Goal: Task Accomplishment & Management: Use online tool/utility

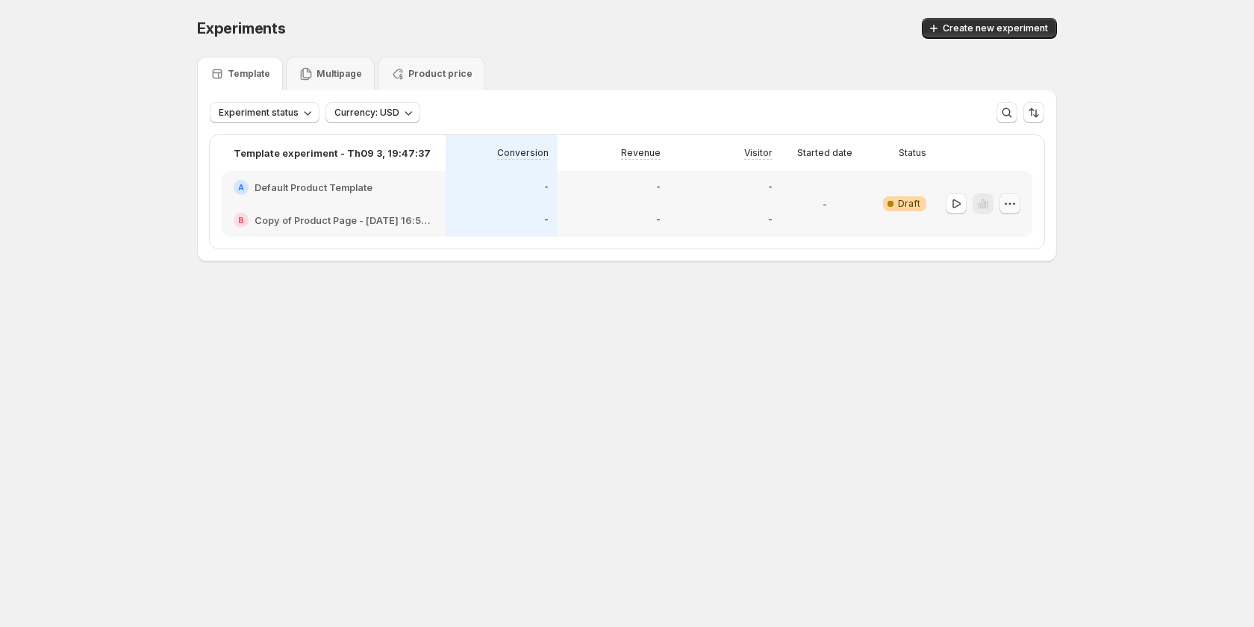
click at [1005, 207] on icon "button" at bounding box center [1009, 203] width 15 height 15
click at [981, 238] on span "Edit" at bounding box center [975, 234] width 16 height 12
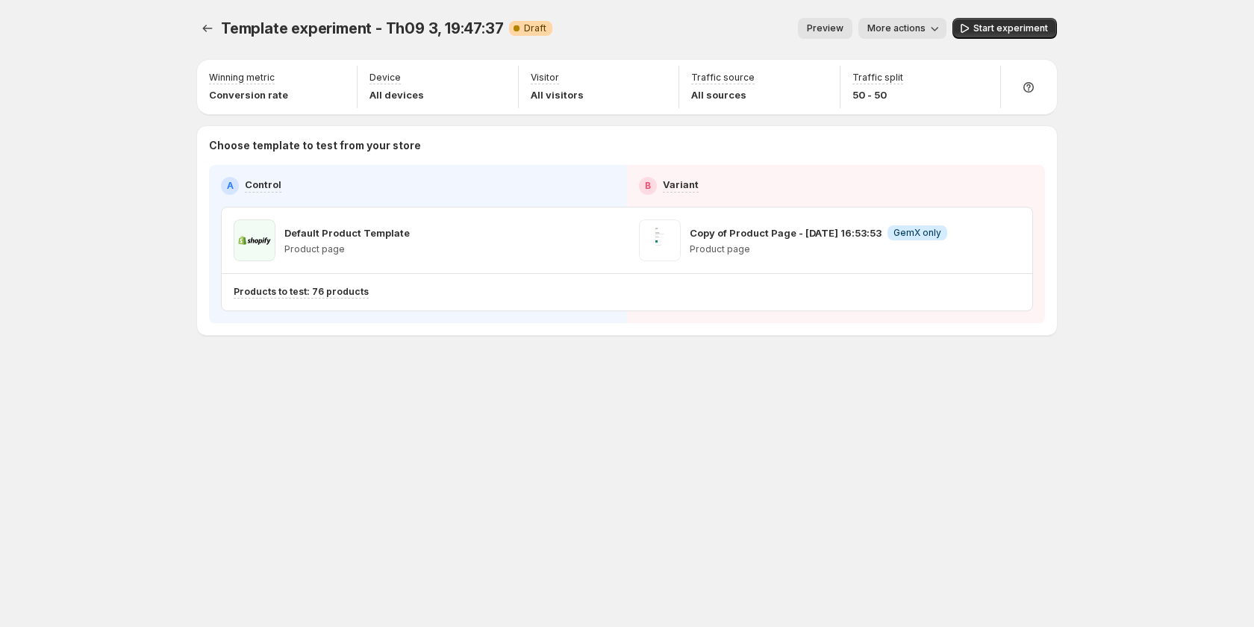
click at [840, 28] on span "Preview" at bounding box center [825, 28] width 37 height 12
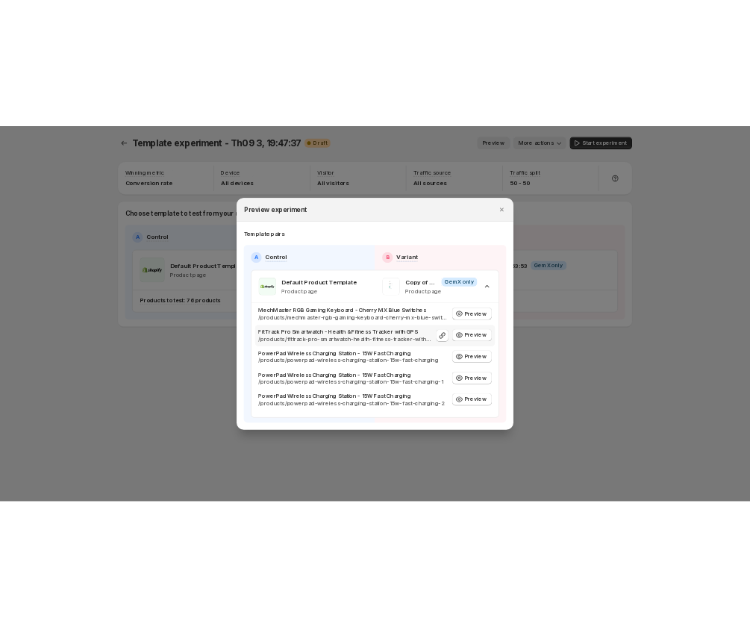
scroll to position [75, 0]
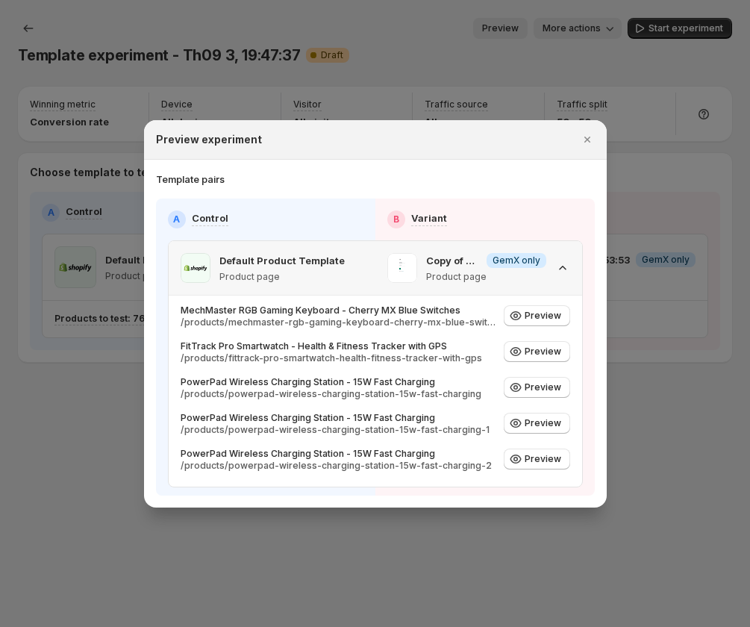
click at [539, 256] on span "Info GemX only" at bounding box center [517, 260] width 60 height 15
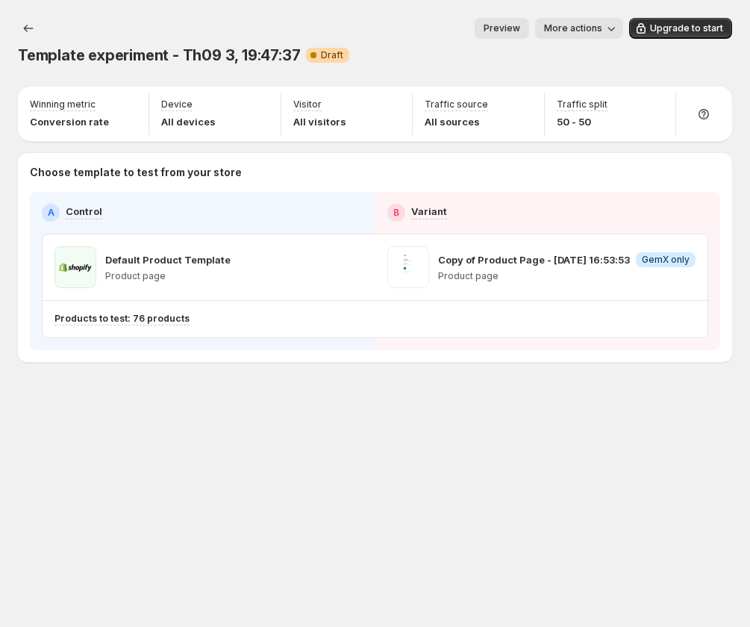
click at [511, 22] on button "Preview" at bounding box center [502, 28] width 54 height 21
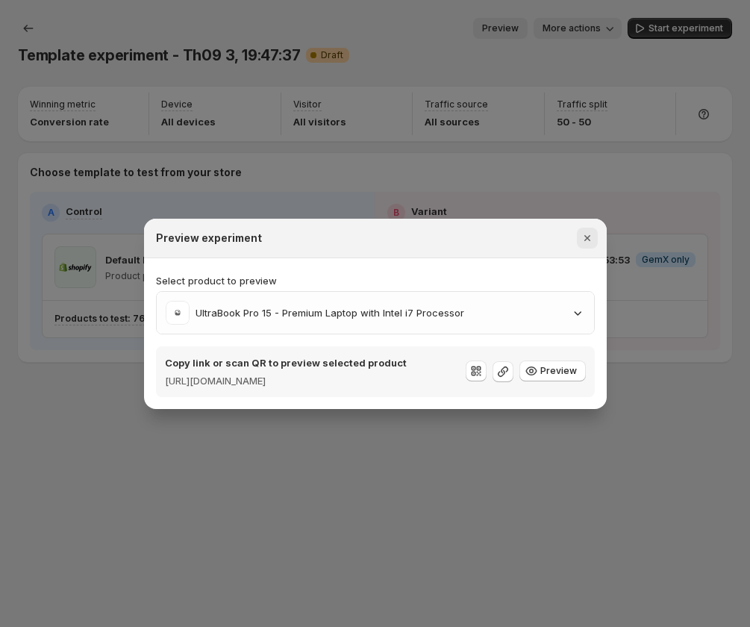
click at [586, 233] on icon "Close" at bounding box center [587, 238] width 15 height 15
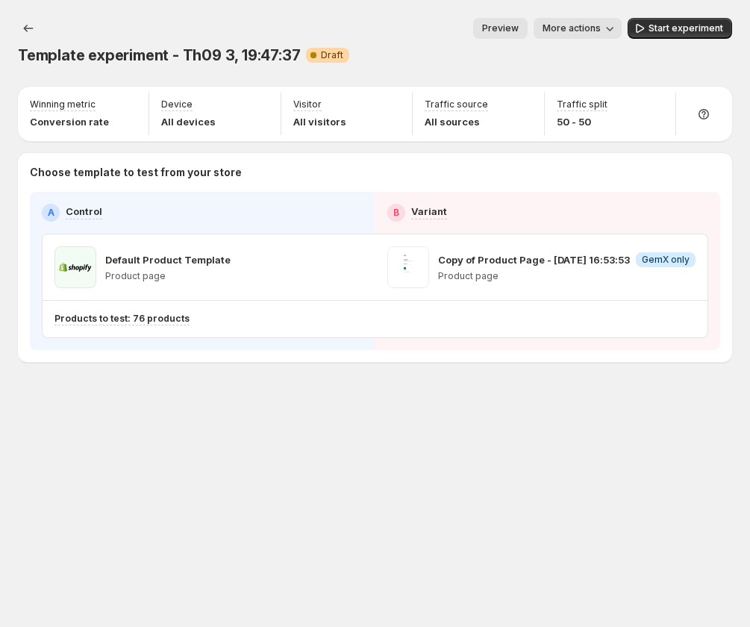
click at [513, 34] on button "Preview" at bounding box center [500, 28] width 54 height 21
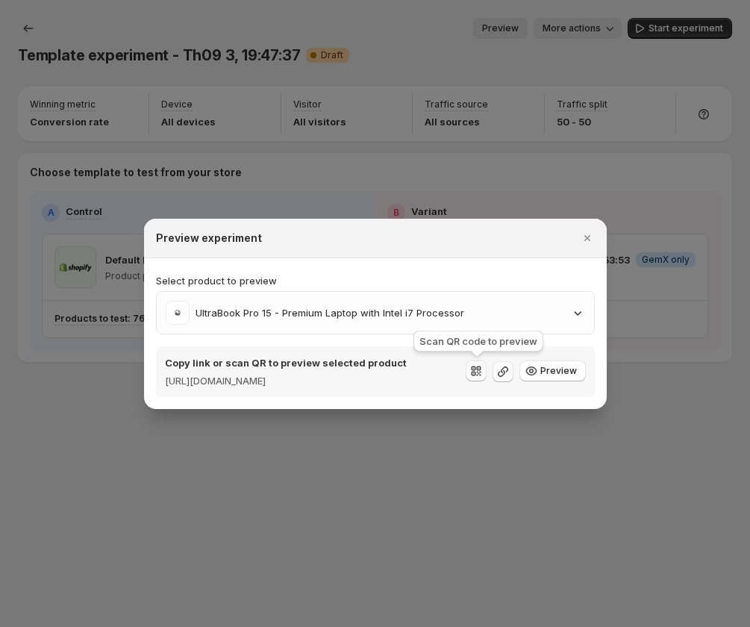
click at [475, 369] on icon ":r42:" at bounding box center [476, 370] width 15 height 15
